Goal: Information Seeking & Learning: Learn about a topic

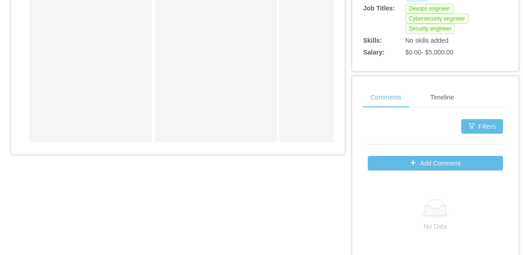
scroll to position [227, 0]
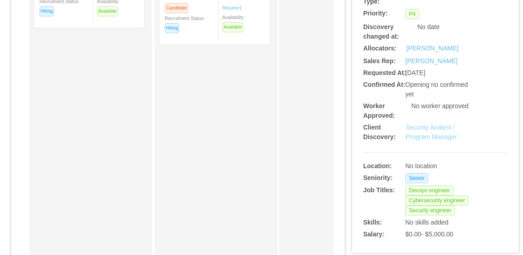
click at [436, 133] on link "Security Analyst / Program Manager" at bounding box center [431, 131] width 51 height 17
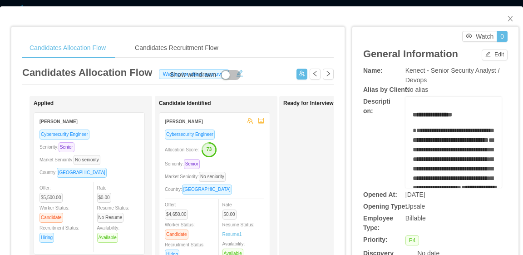
scroll to position [0, 0]
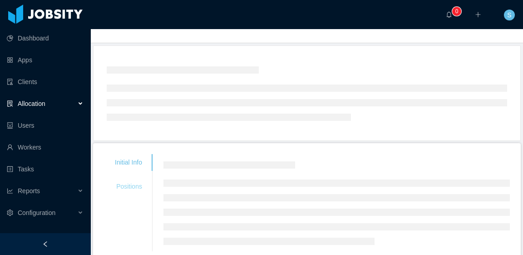
scroll to position [45, 0]
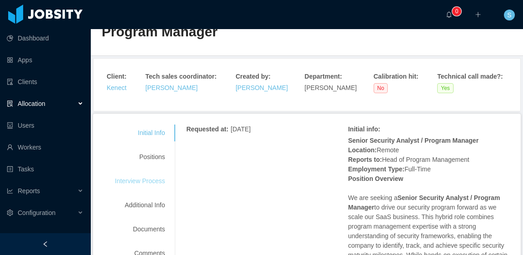
click at [144, 184] on div "Interview Process" at bounding box center [140, 180] width 72 height 17
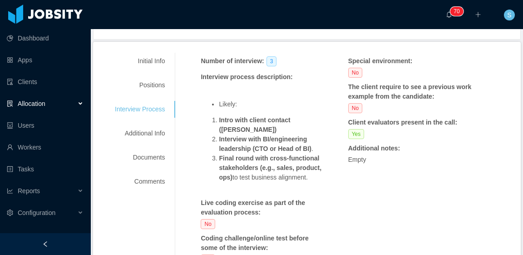
scroll to position [79, 0]
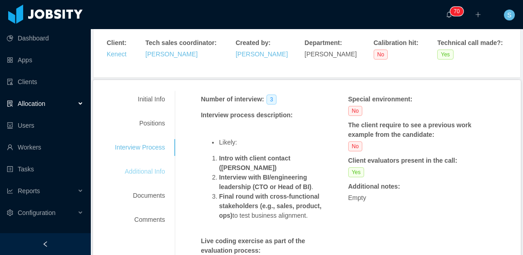
click at [158, 171] on div "Additional Info" at bounding box center [140, 171] width 72 height 17
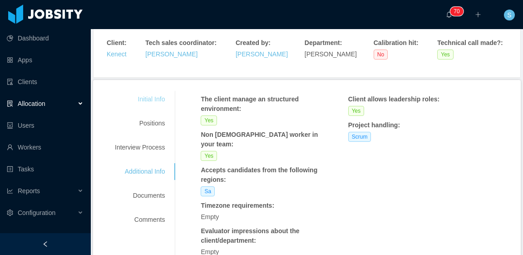
click at [149, 102] on div "Initial Info" at bounding box center [140, 99] width 72 height 17
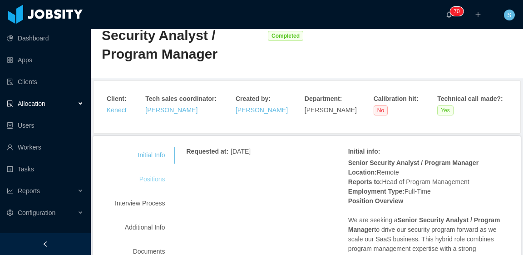
scroll to position [159, 0]
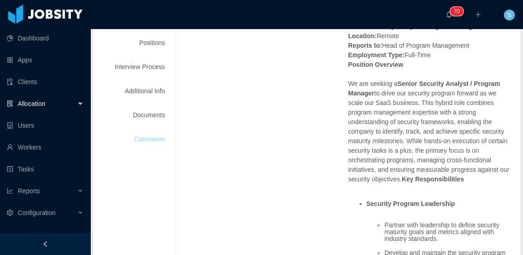
click at [144, 133] on div "Comments" at bounding box center [140, 139] width 72 height 17
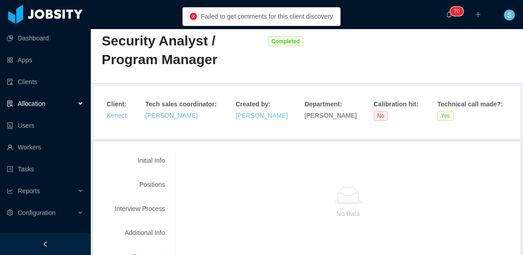
scroll to position [0, 0]
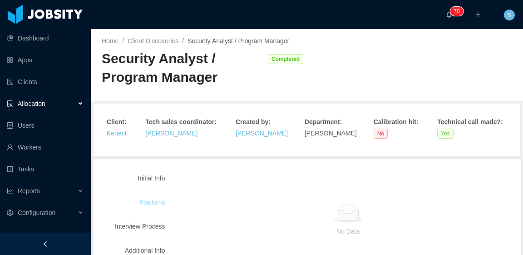
click at [157, 199] on div "Positions" at bounding box center [140, 202] width 72 height 17
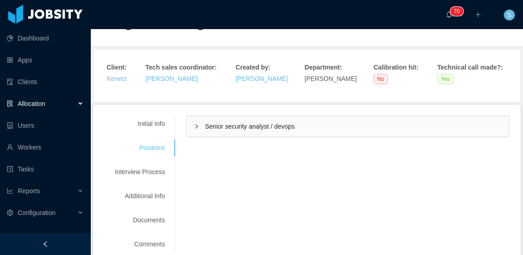
scroll to position [91, 0]
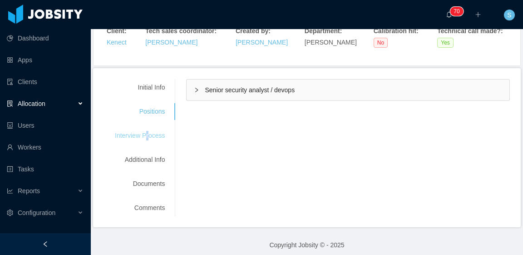
click at [146, 136] on div "Interview Process" at bounding box center [140, 135] width 72 height 17
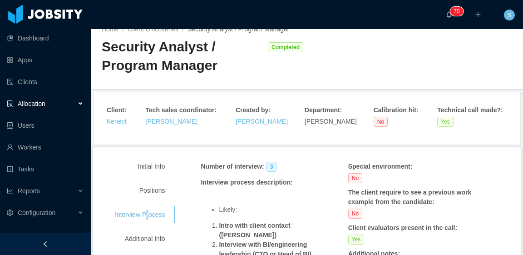
scroll to position [0, 0]
